Goal: Task Accomplishment & Management: Use online tool/utility

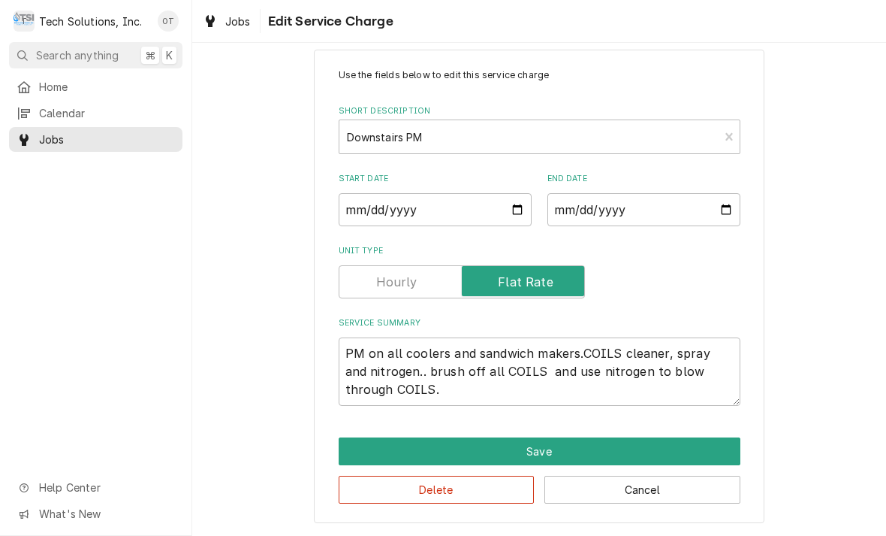
scroll to position [25, 0]
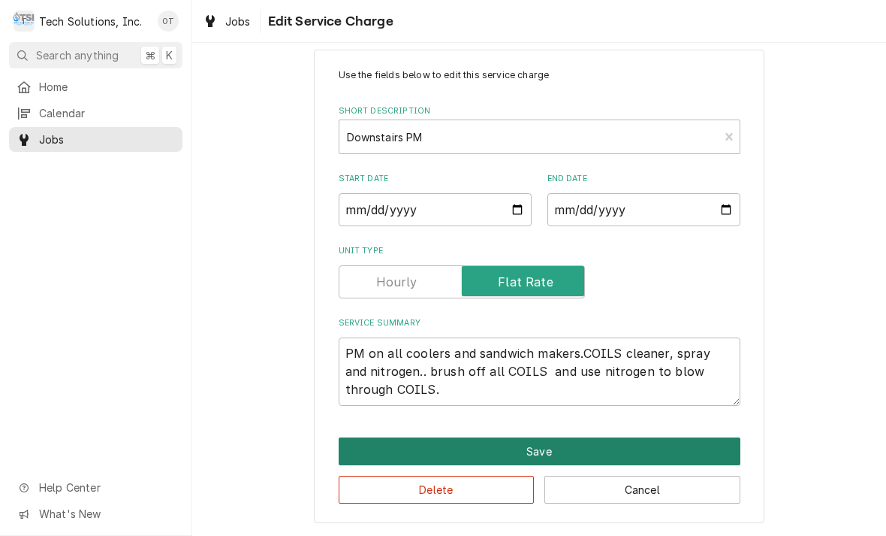
click at [552, 445] on button "Save" at bounding box center [540, 451] width 402 height 28
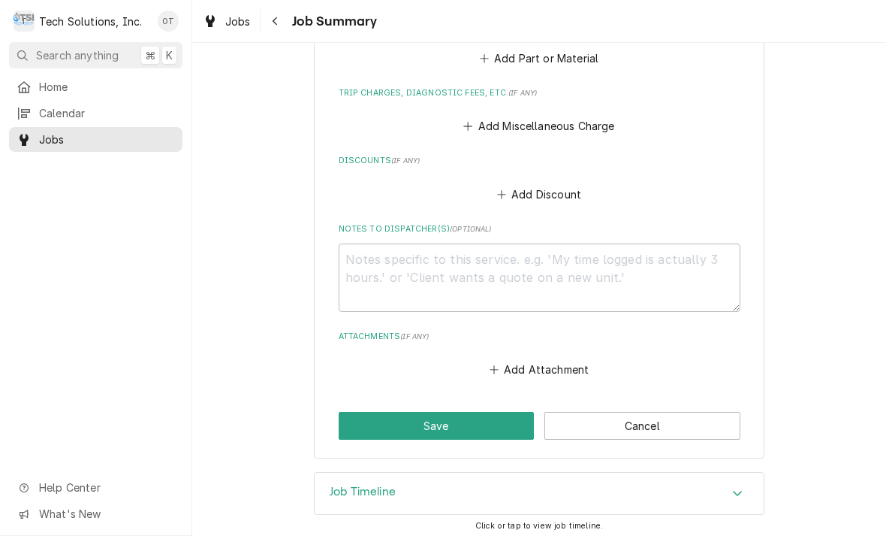
scroll to position [704, 0]
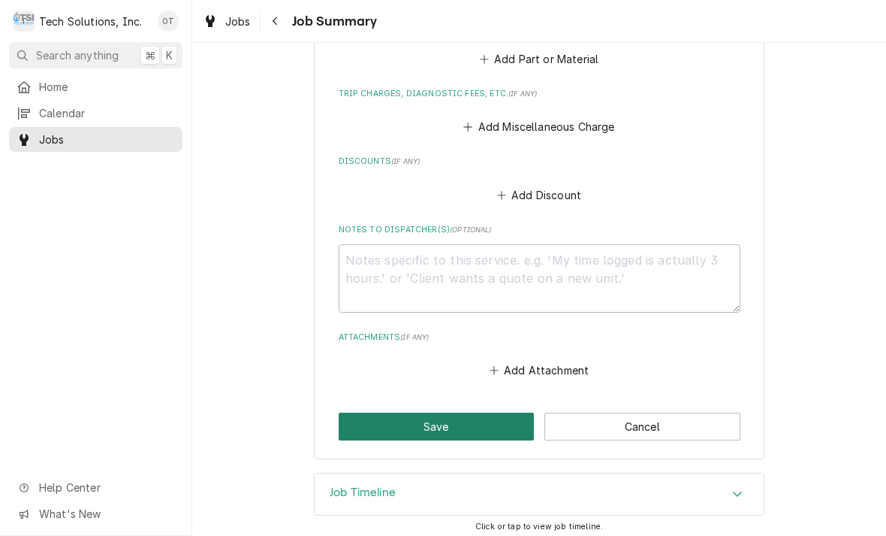
click at [427, 419] on button "Save" at bounding box center [437, 426] width 196 height 28
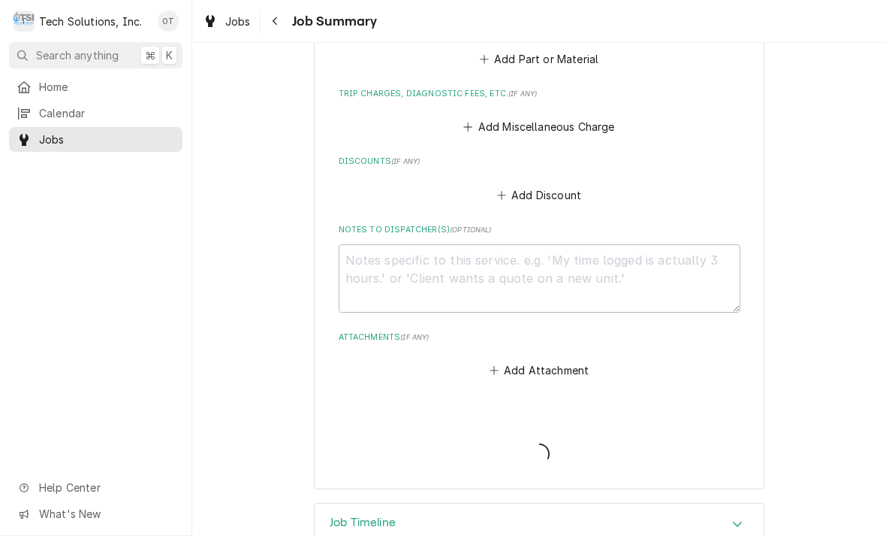
type textarea "x"
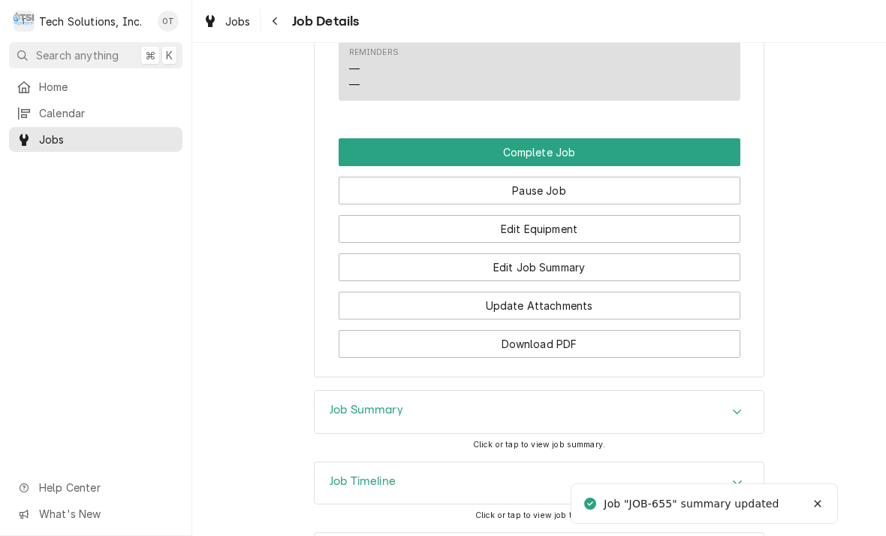
scroll to position [1474, 0]
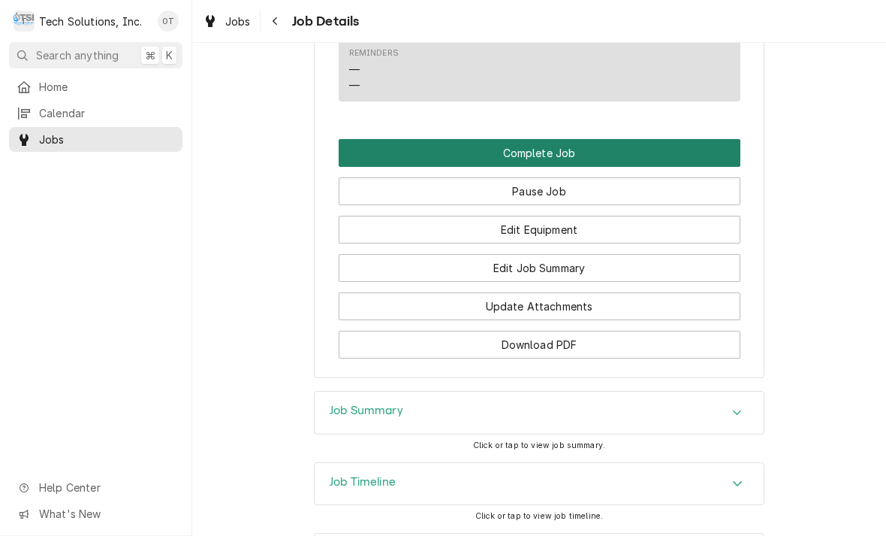
click at [524, 139] on button "Complete Job" at bounding box center [540, 153] width 402 height 28
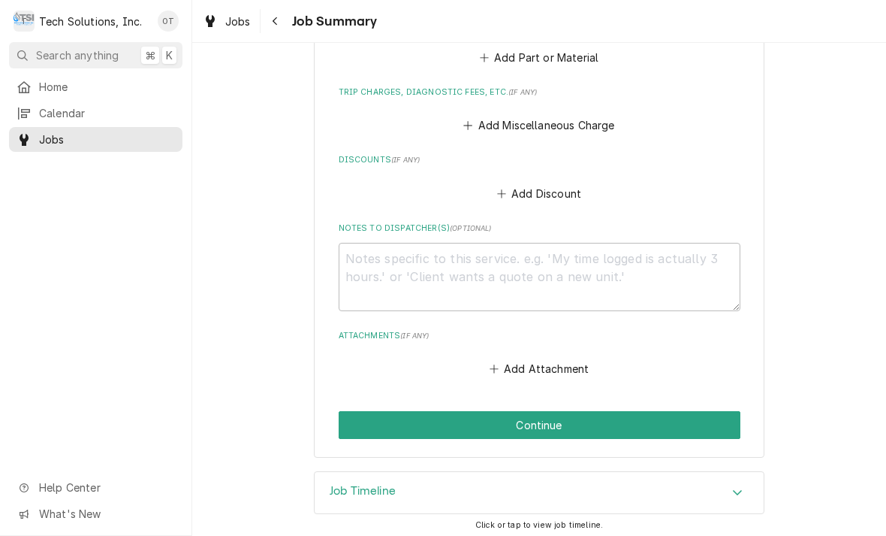
scroll to position [704, 0]
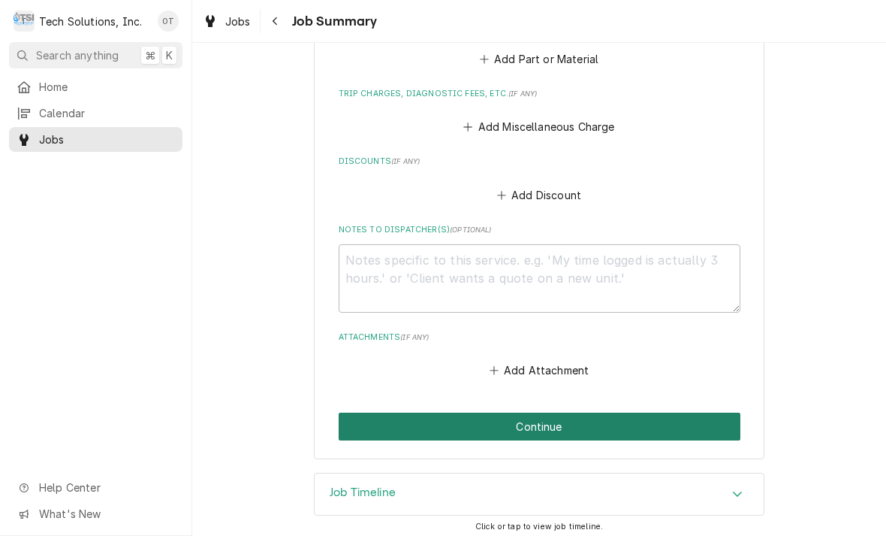
click at [534, 418] on button "Continue" at bounding box center [540, 426] width 402 height 28
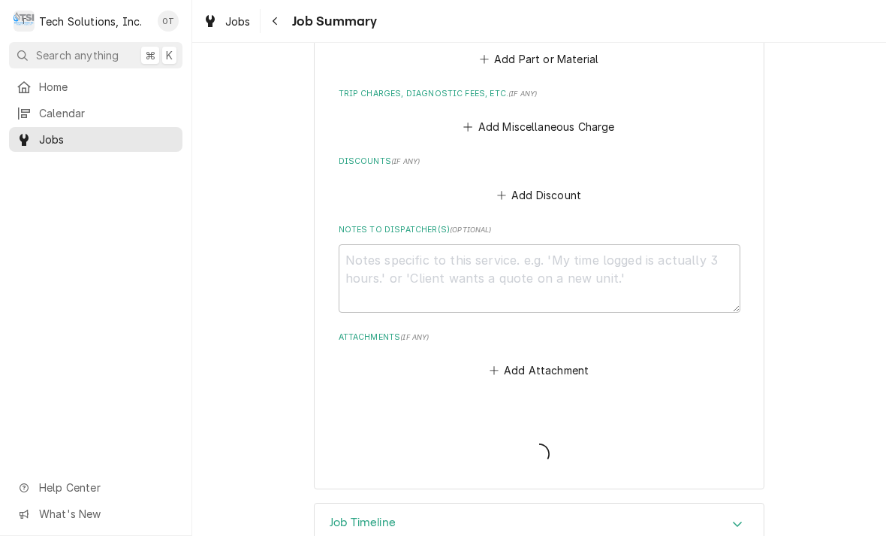
type textarea "x"
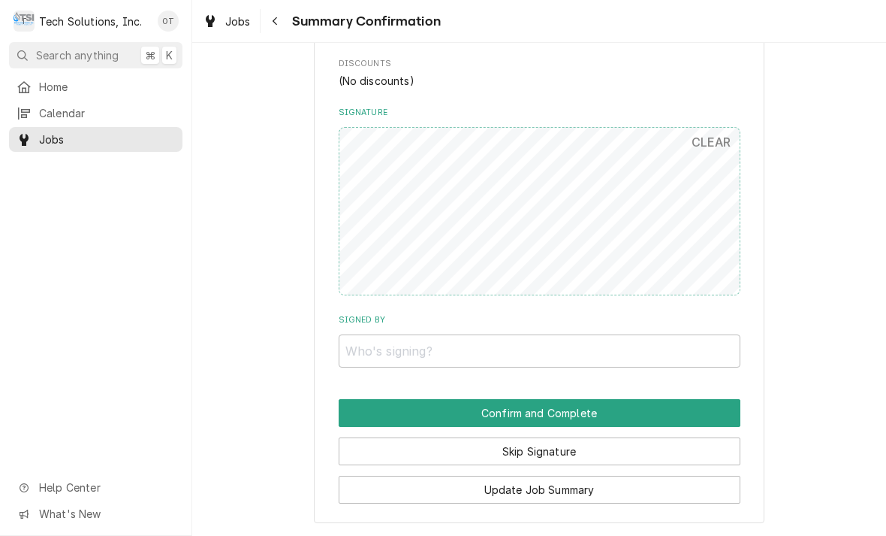
scroll to position [685, 0]
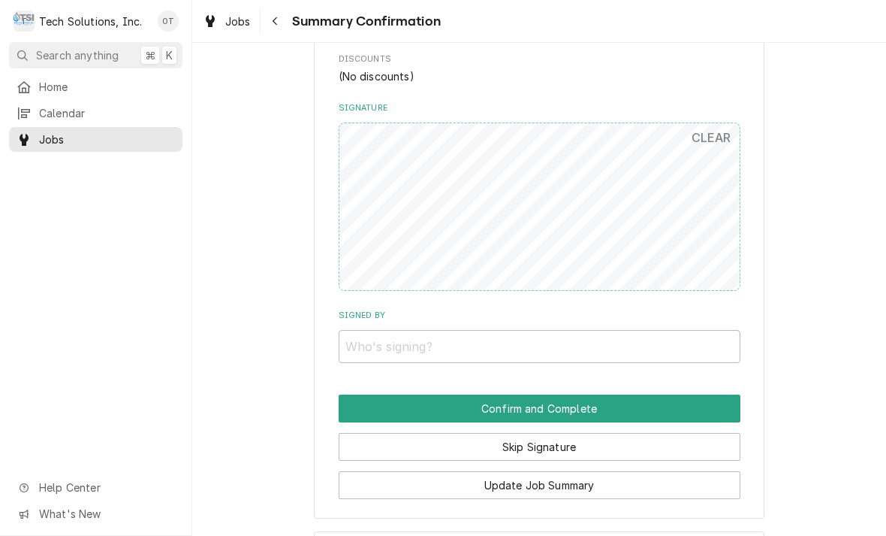
click at [355, 310] on label "Signed By" at bounding box center [540, 315] width 402 height 12
click at [355, 330] on input "Signed By" at bounding box center [540, 346] width 402 height 33
click at [385, 342] on input "Signed By" at bounding box center [540, 346] width 402 height 33
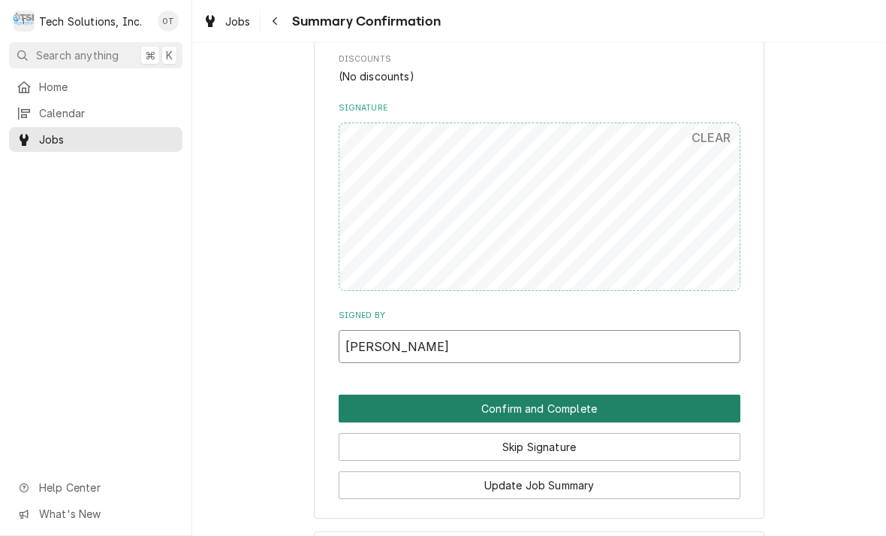
type input "Carneesha anderson"
click at [538, 394] on button "Confirm and Complete" at bounding box center [540, 408] width 402 height 28
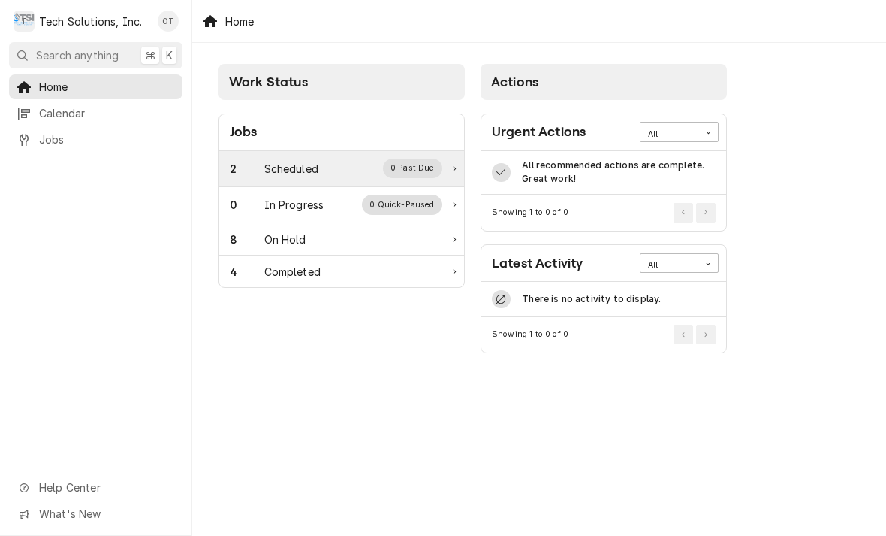
click at [305, 164] on div "Scheduled" at bounding box center [291, 169] width 54 height 16
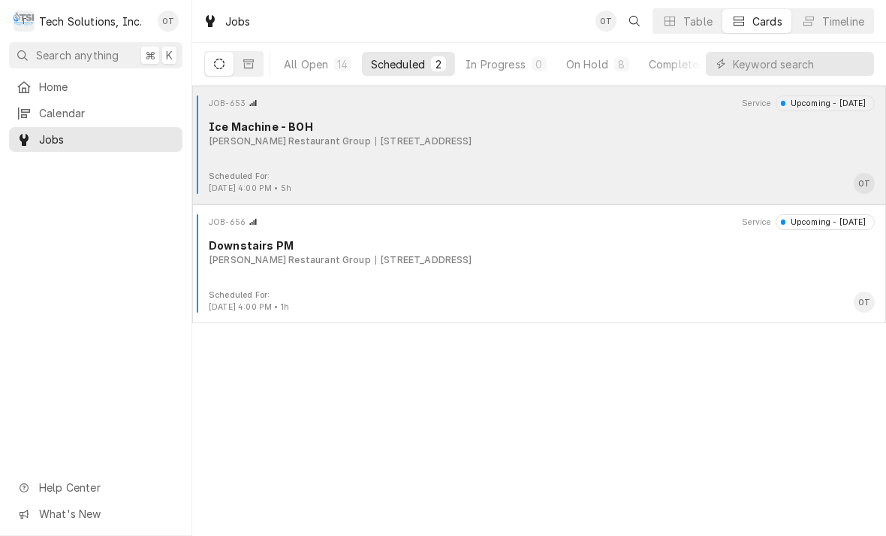
click at [406, 138] on div "2830 Mountaineer Blvd, Charleston, WV 25309" at bounding box center [424, 141] width 97 height 14
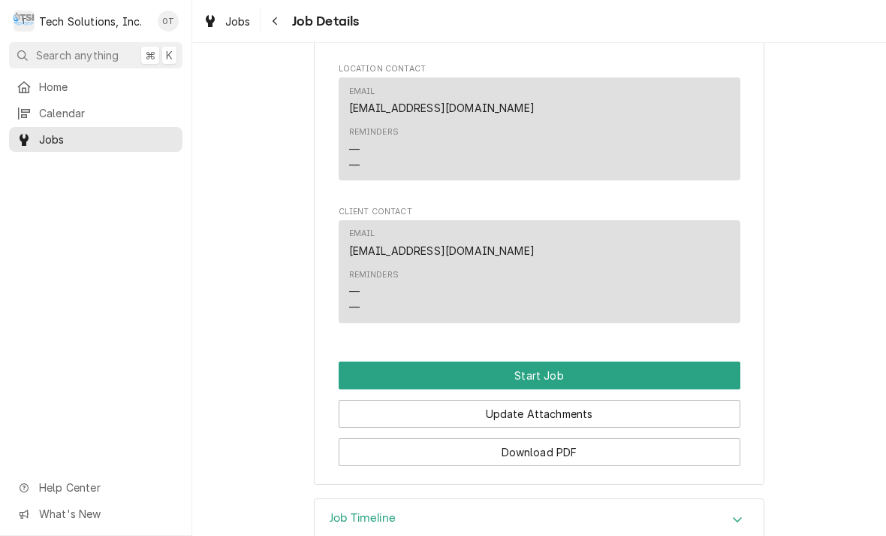
scroll to position [1158, 0]
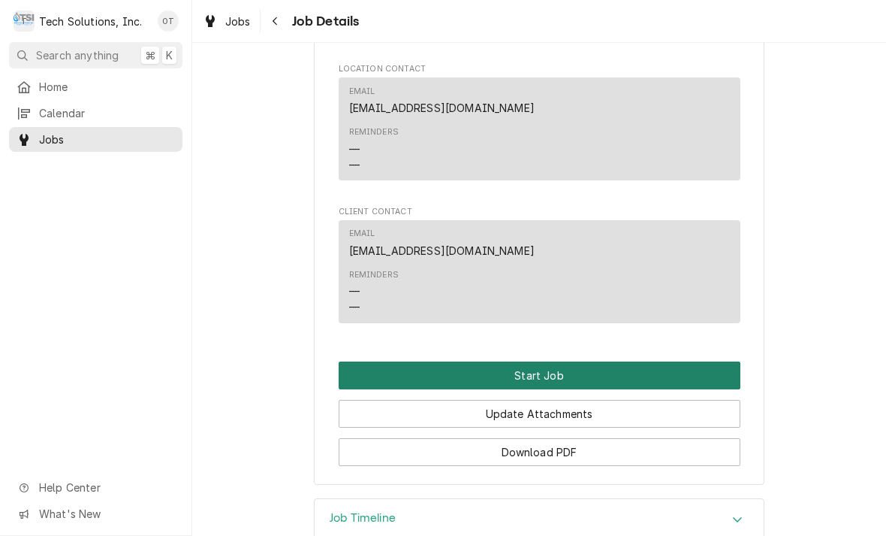
click at [520, 361] on button "Start Job" at bounding box center [540, 375] width 402 height 28
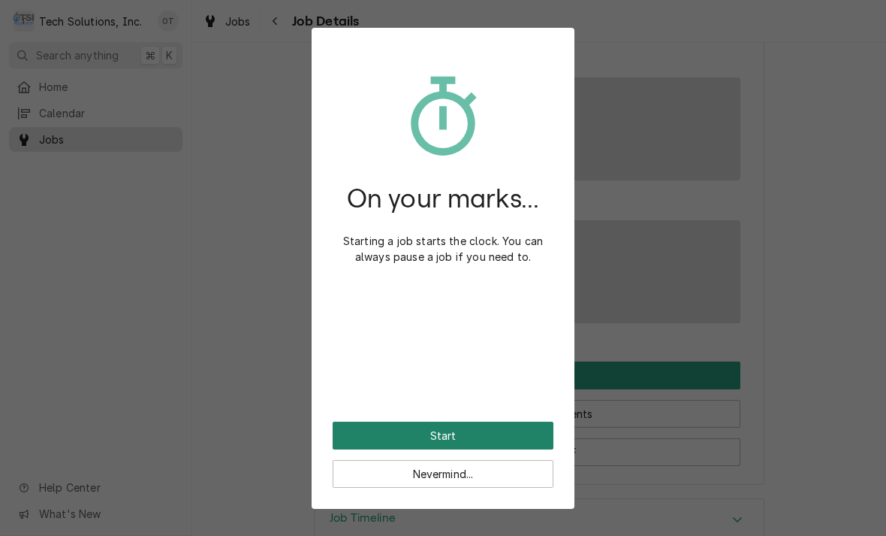
click at [432, 431] on button "Start" at bounding box center [443, 435] width 221 height 28
